Goal: Check status: Check status

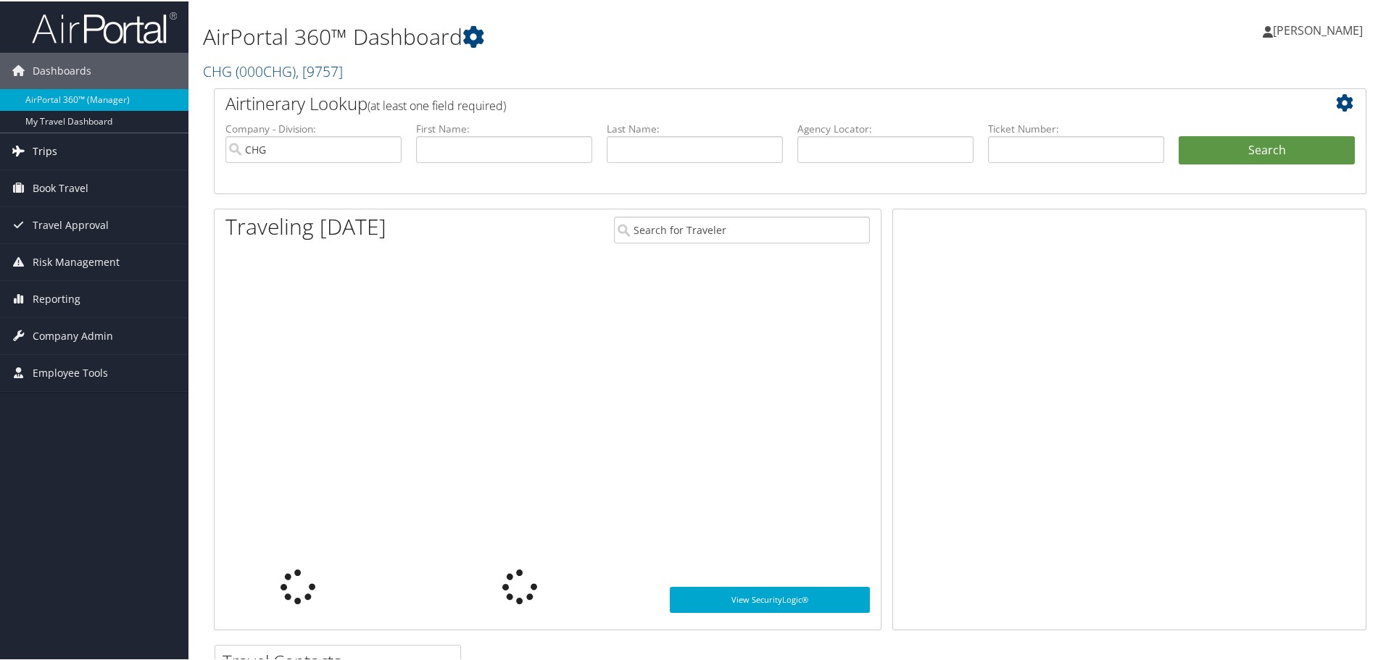
click at [42, 156] on span "Trips" at bounding box center [45, 150] width 25 height 36
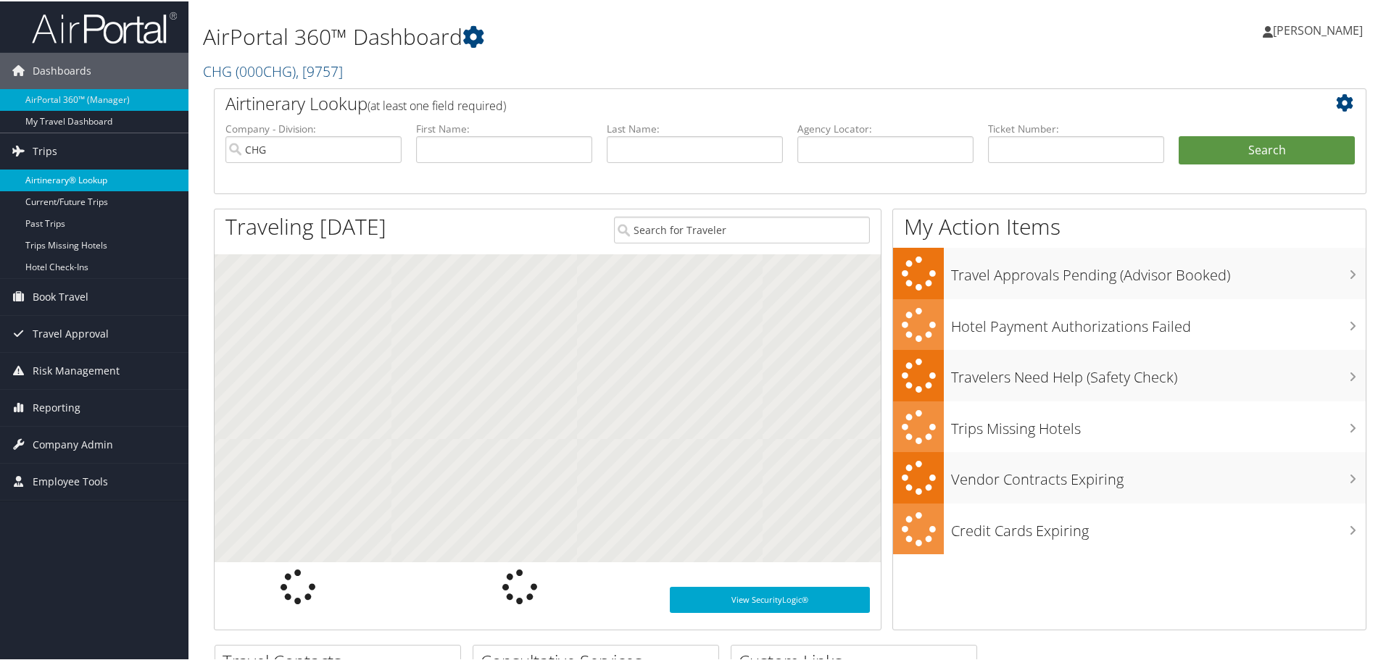
click at [65, 179] on link "Airtinerary® Lookup" at bounding box center [94, 179] width 188 height 22
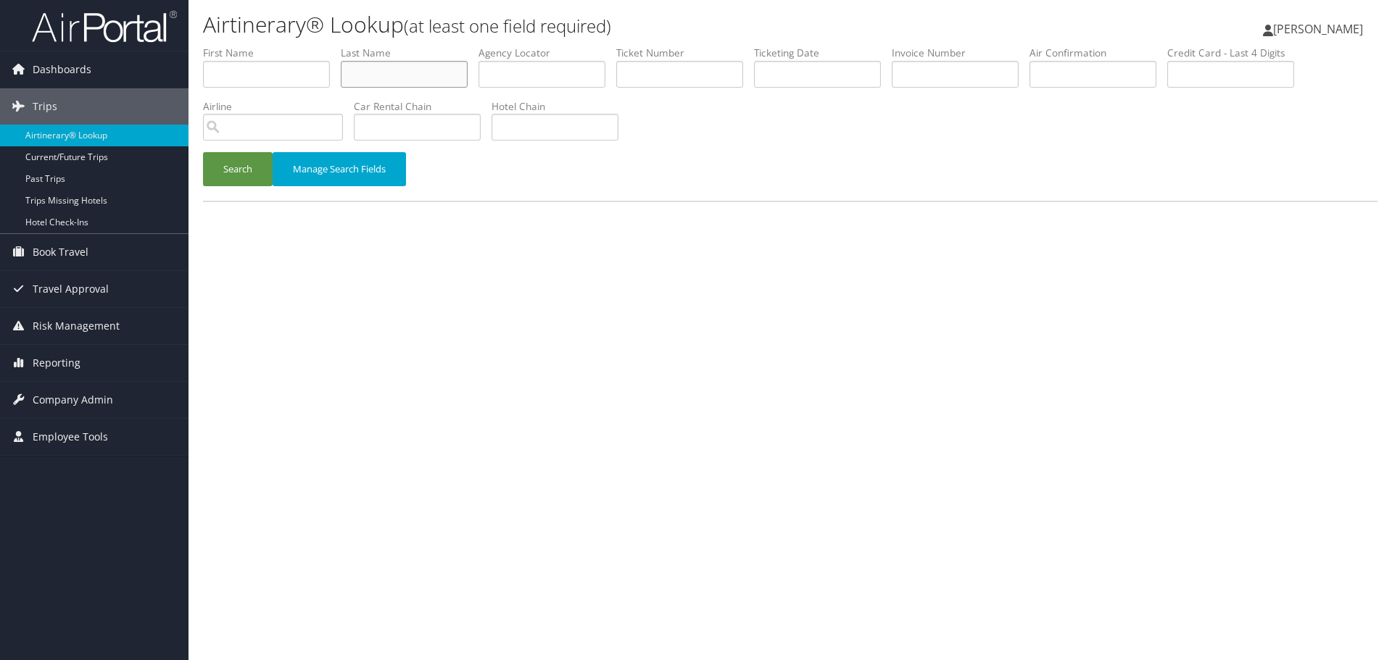
click at [374, 81] on input "text" at bounding box center [404, 74] width 127 height 27
paste input "Wood"
type input "Wood"
click at [241, 70] on input "text" at bounding box center [266, 74] width 127 height 27
paste input "Kjerstin"
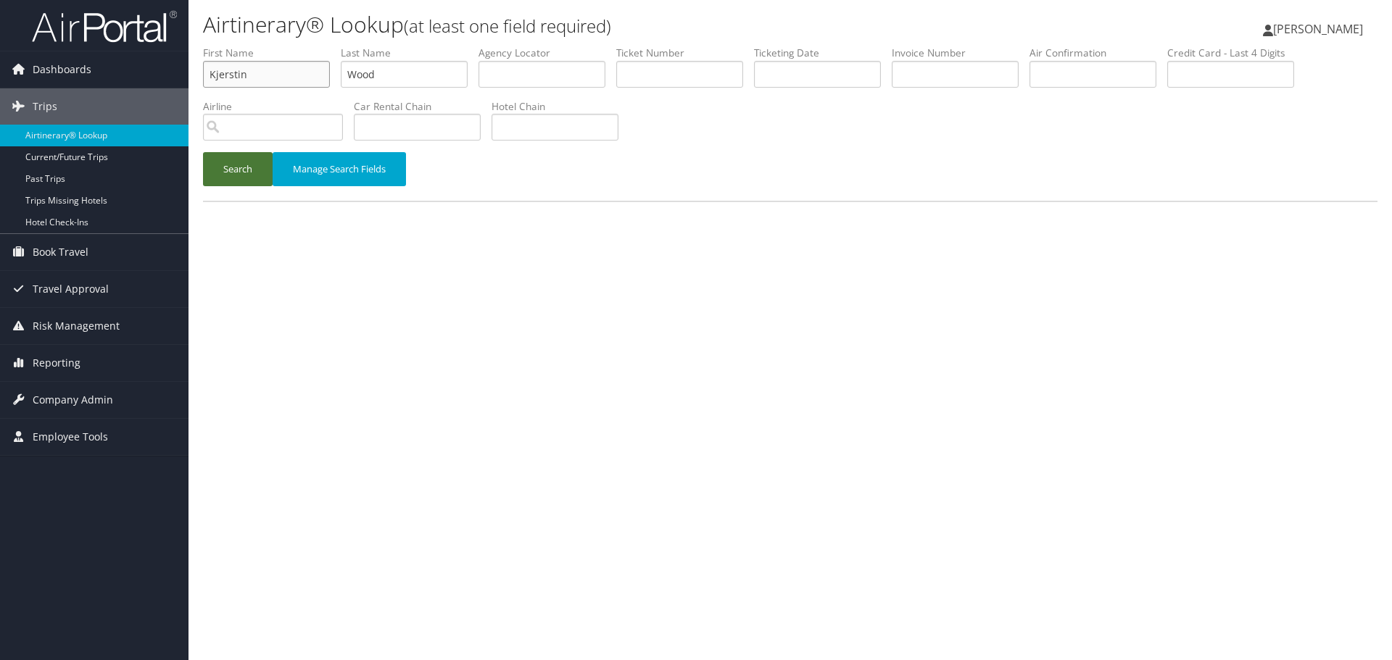
type input "Kjerstin"
click at [236, 174] on button "Search" at bounding box center [238, 169] width 70 height 34
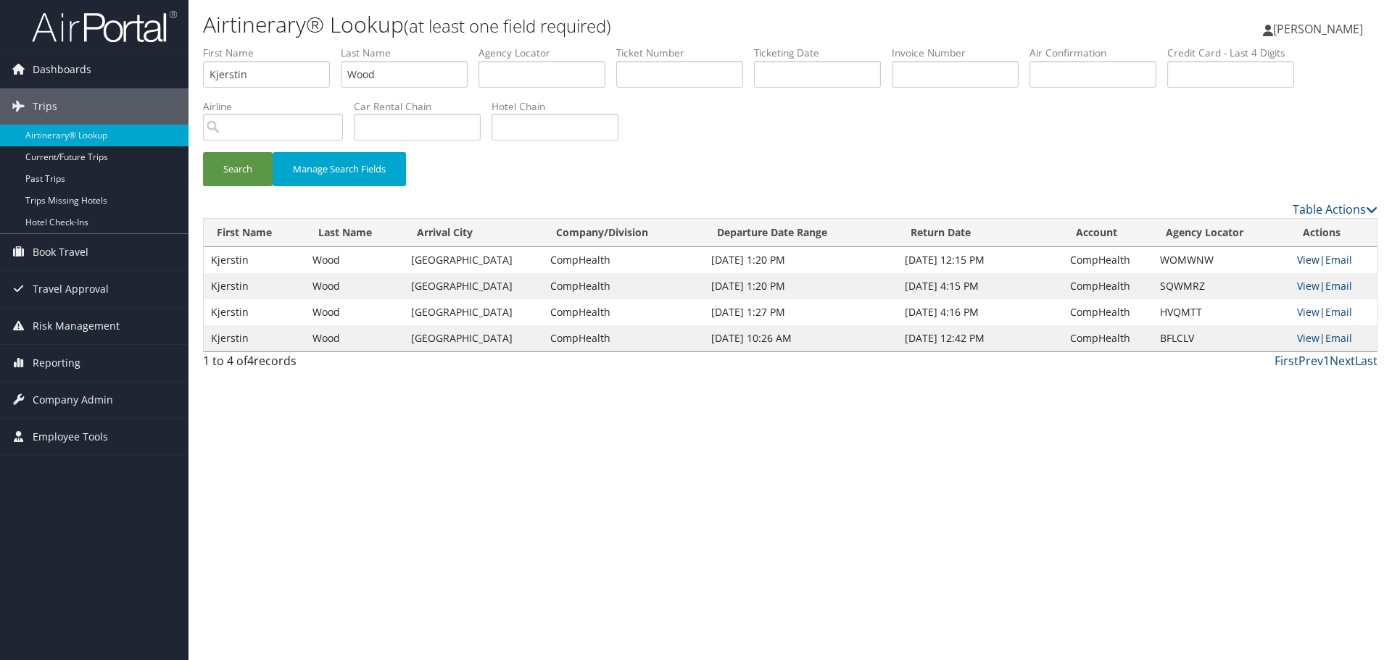
click at [1307, 259] on link "View" at bounding box center [1308, 260] width 22 height 14
drag, startPoint x: 111, startPoint y: 132, endPoint x: 20, endPoint y: 149, distance: 92.3
click at [111, 132] on link "Airtinerary® Lookup" at bounding box center [94, 136] width 188 height 22
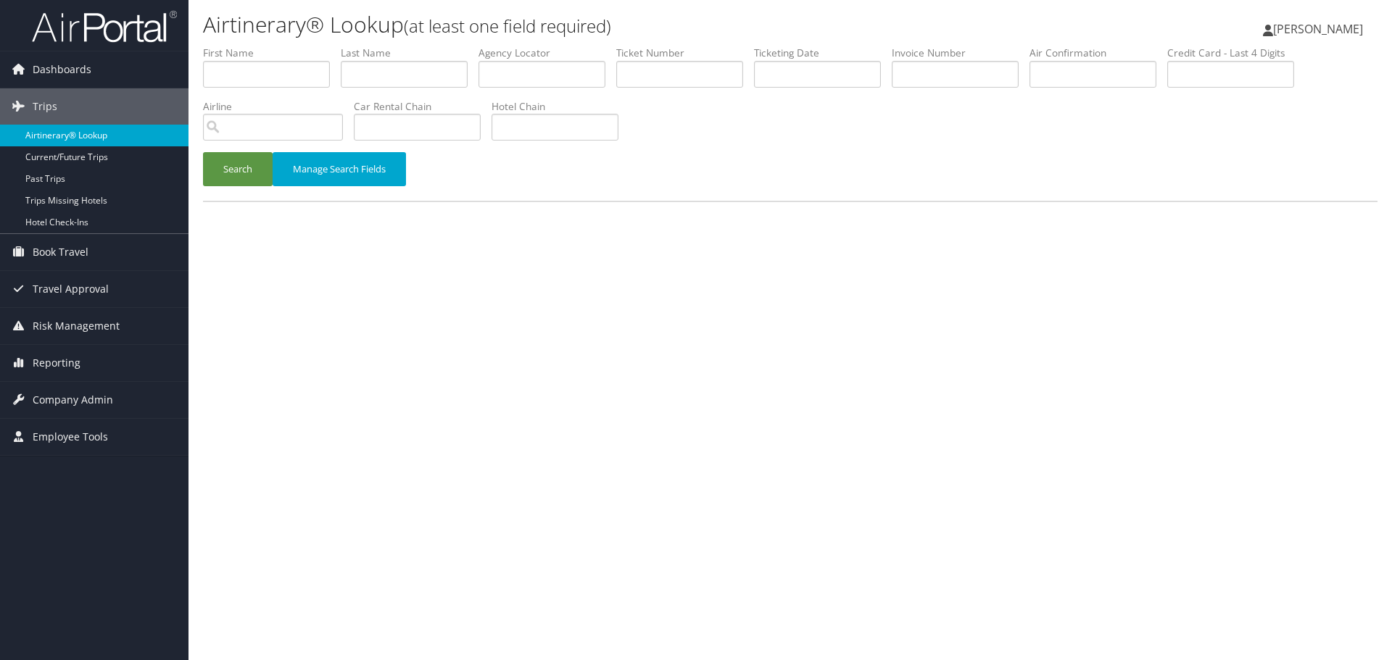
click at [91, 137] on link "Airtinerary® Lookup" at bounding box center [94, 136] width 188 height 22
click at [117, 132] on link "Airtinerary® Lookup" at bounding box center [94, 136] width 188 height 22
click at [91, 134] on link "Airtinerary® Lookup" at bounding box center [94, 136] width 188 height 22
